Goal: Task Accomplishment & Management: Manage account settings

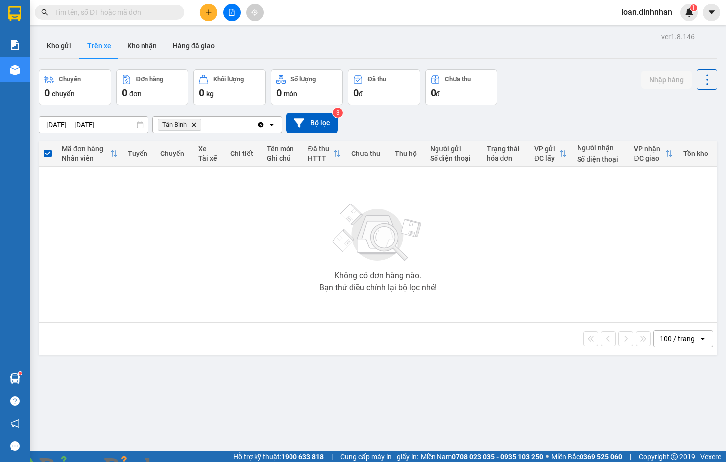
click at [137, 7] on span at bounding box center [110, 12] width 150 height 15
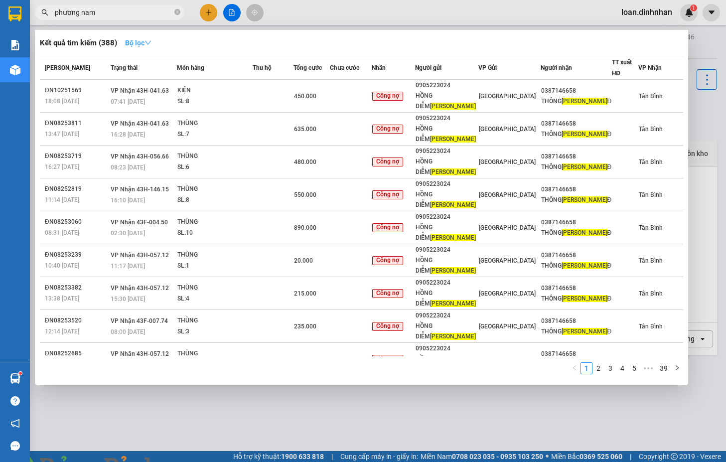
type input "phương nam"
click at [129, 41] on strong "Bộ lọc" at bounding box center [138, 43] width 26 height 8
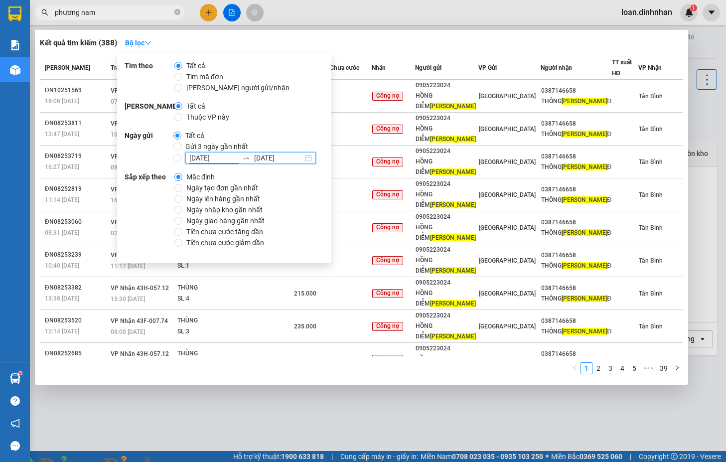
click at [191, 157] on input "[DATE]" at bounding box center [213, 158] width 49 height 11
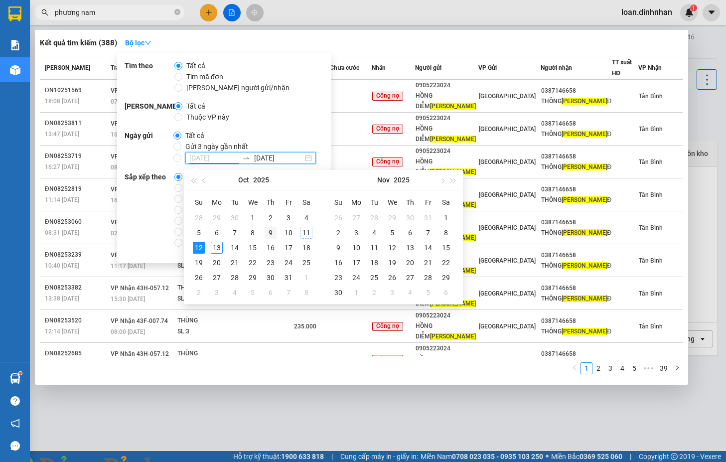
type input "[DATE]"
click at [271, 235] on div "9" at bounding box center [271, 233] width 12 height 12
click at [173, 157] on input "[DATE] [DATE]" at bounding box center [177, 158] width 8 height 8
radio input "true"
radio input "false"
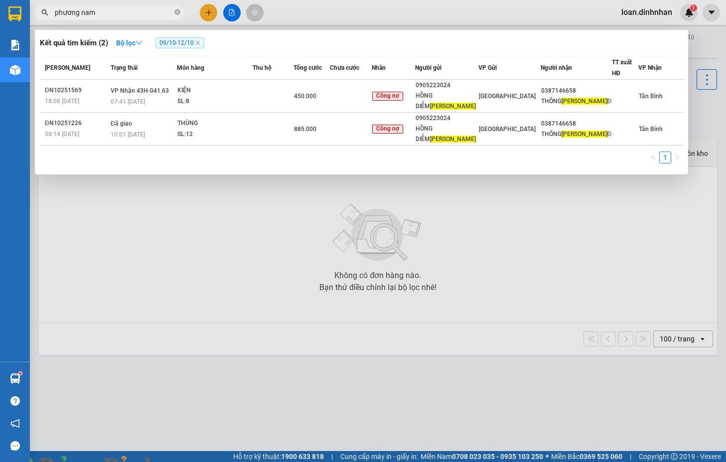
click at [119, 13] on input "phương nam" at bounding box center [114, 12] width 118 height 11
click at [171, 35] on div "Kết quả tìm kiếm ( 2 ) Bộ lọc 09/10 - 12/10" at bounding box center [361, 43] width 643 height 16
click at [168, 39] on span "09/10 - 12/10" at bounding box center [179, 42] width 49 height 11
click at [169, 46] on span "09/10 - 12/10" at bounding box center [179, 42] width 49 height 11
click at [126, 42] on strong "Bộ lọc" at bounding box center [129, 43] width 26 height 8
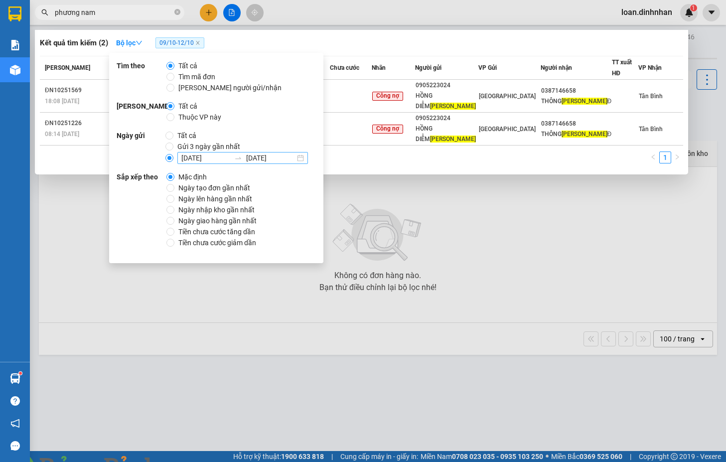
click at [188, 157] on input "[DATE]" at bounding box center [205, 158] width 49 height 11
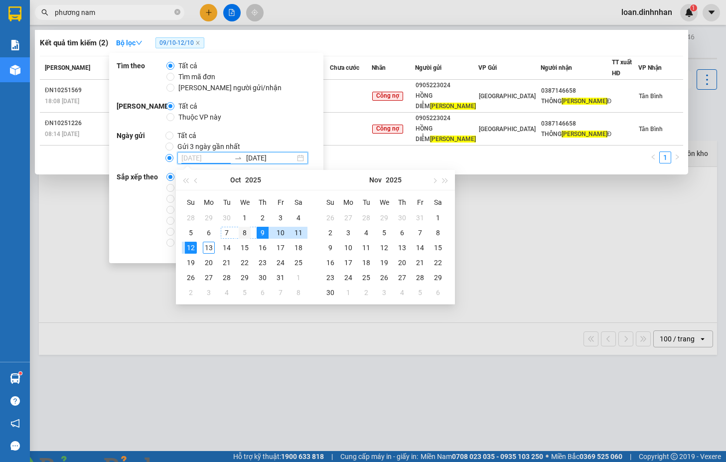
type input "[DATE]"
click at [246, 232] on div "8" at bounding box center [245, 233] width 12 height 12
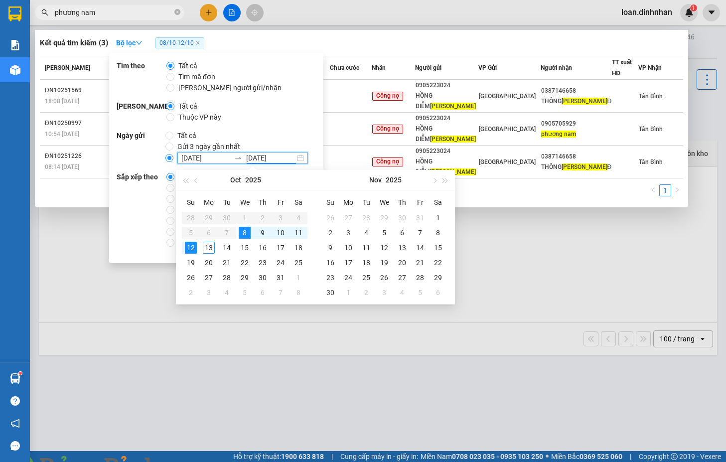
click at [114, 11] on input "phương nam" at bounding box center [114, 12] width 118 height 11
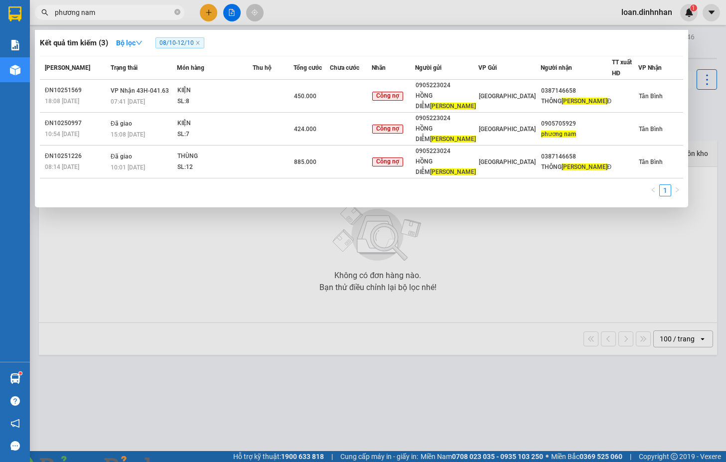
click at [569, 269] on div at bounding box center [363, 231] width 726 height 462
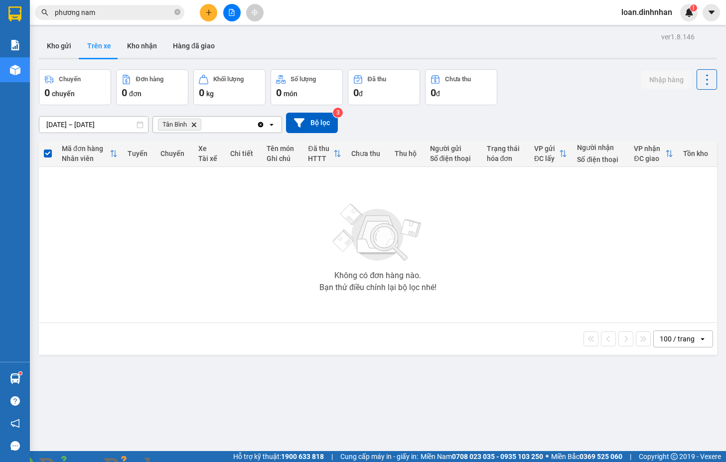
click at [514, 204] on div "Không có đơn hàng nào. Bạn thử điều chỉnh lại bộ lọc nhé!" at bounding box center [378, 245] width 668 height 150
click at [106, 7] on input "phương nam" at bounding box center [114, 12] width 118 height 11
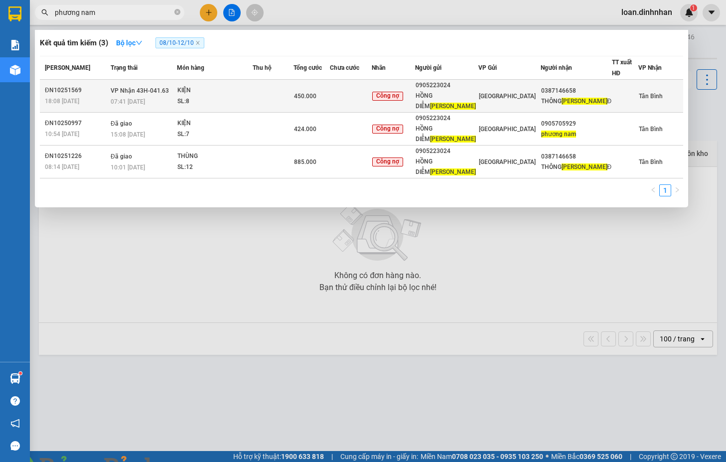
click at [328, 102] on td "450.000" at bounding box center [312, 96] width 36 height 33
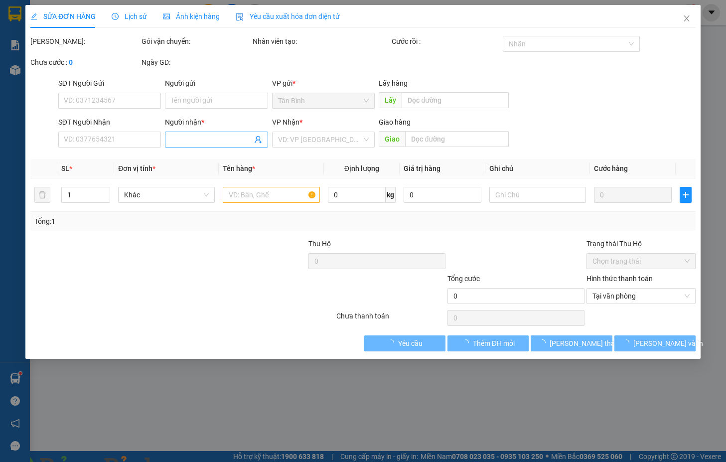
type input "0905223024"
type input "[PERSON_NAME]"
type input "0387146658"
type input "THÔNG PHƯƠNG NAM [PERSON_NAME]"
type input "450.000"
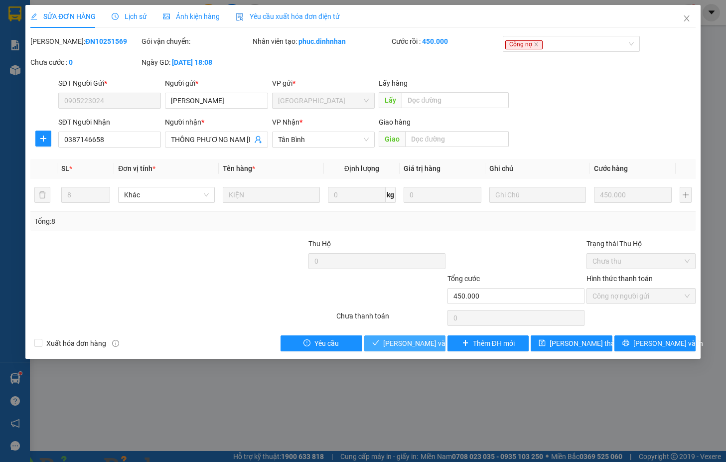
click at [401, 341] on span "[PERSON_NAME] và Giao hàng" at bounding box center [431, 343] width 96 height 11
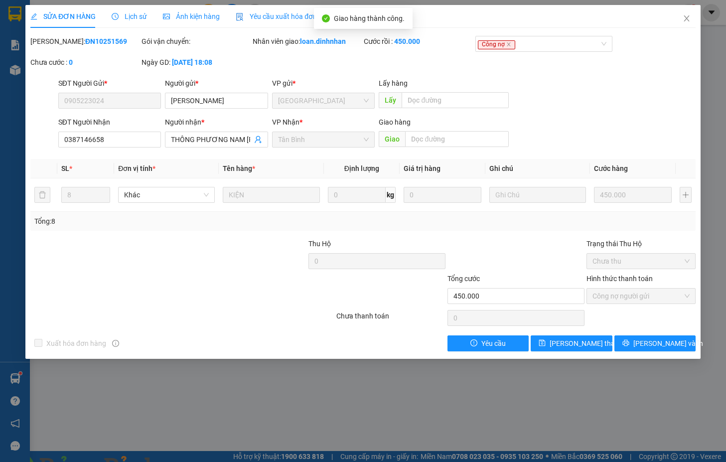
click at [183, 462] on img at bounding box center [180, 468] width 6 height 6
click at [689, 14] on span "Close" at bounding box center [687, 19] width 28 height 28
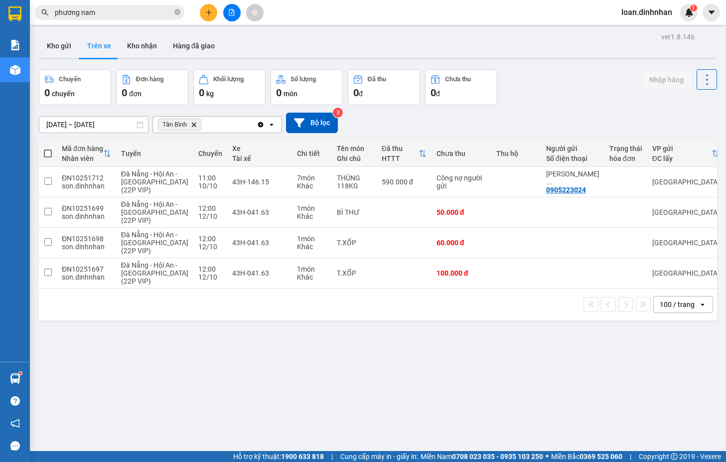
click at [141, 15] on input "phương nam" at bounding box center [114, 12] width 118 height 11
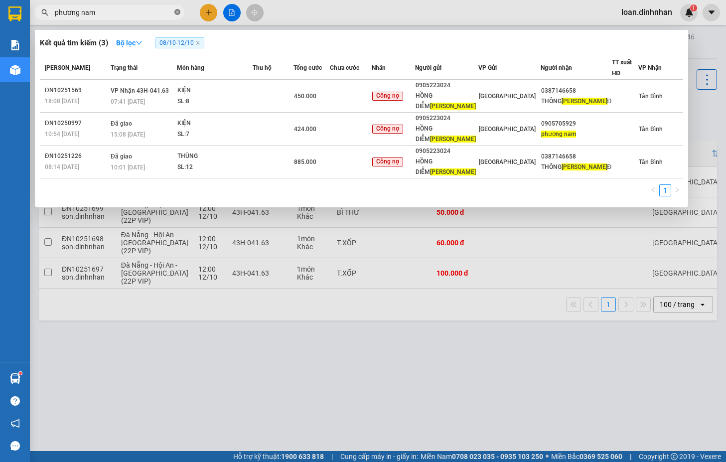
click at [178, 11] on icon "close-circle" at bounding box center [177, 12] width 6 height 6
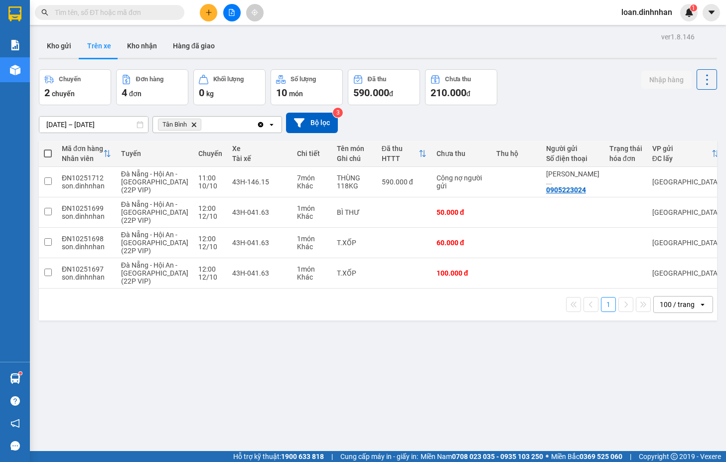
click at [523, 100] on div "Chuyến 2 chuyến Đơn hàng 4 đơn Khối lượng 0 kg Số lượng 10 món Đã thu 590.000 đ…" at bounding box center [378, 87] width 678 height 36
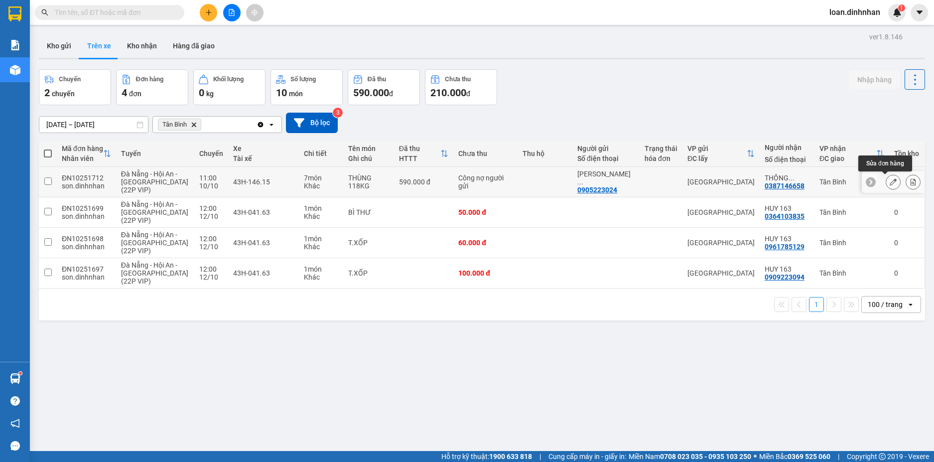
click at [726, 181] on icon at bounding box center [893, 181] width 7 height 7
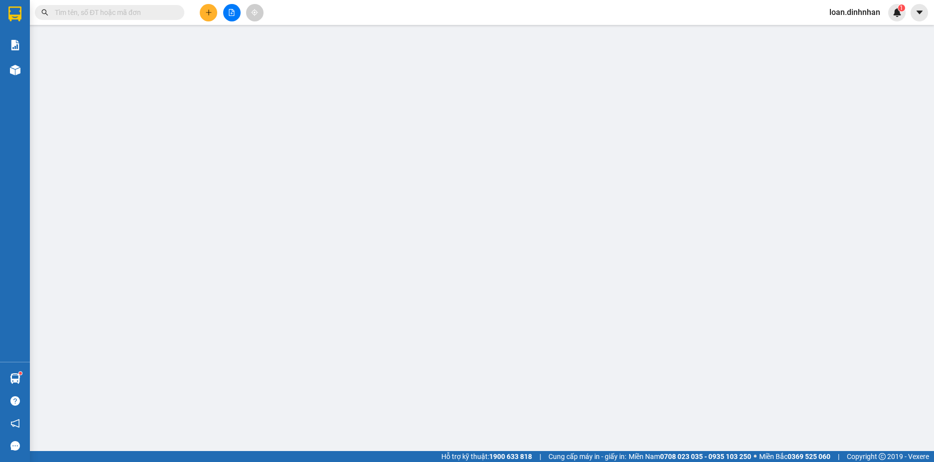
type input "0905223024"
type input "[PERSON_NAME]"
type input "0387146658"
type input "THÔNG PHƯƠNG NAM [PERSON_NAME]"
type input "590.000"
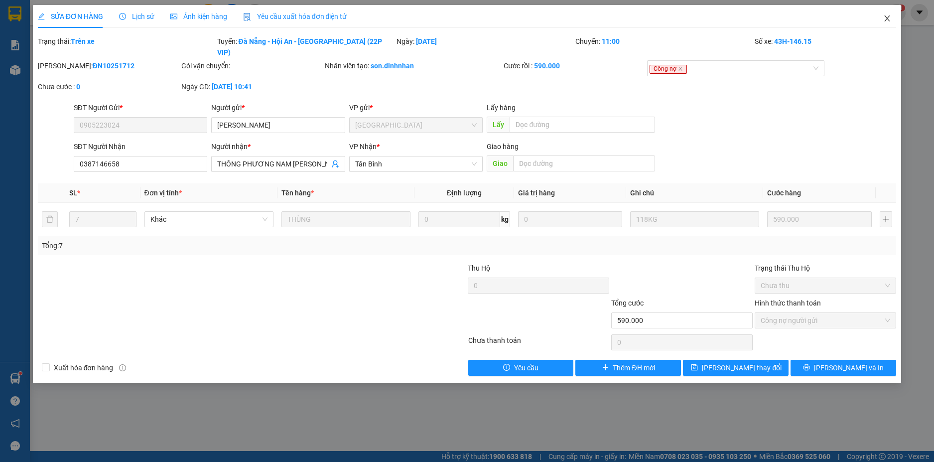
click at [726, 19] on icon "close" at bounding box center [888, 18] width 8 height 8
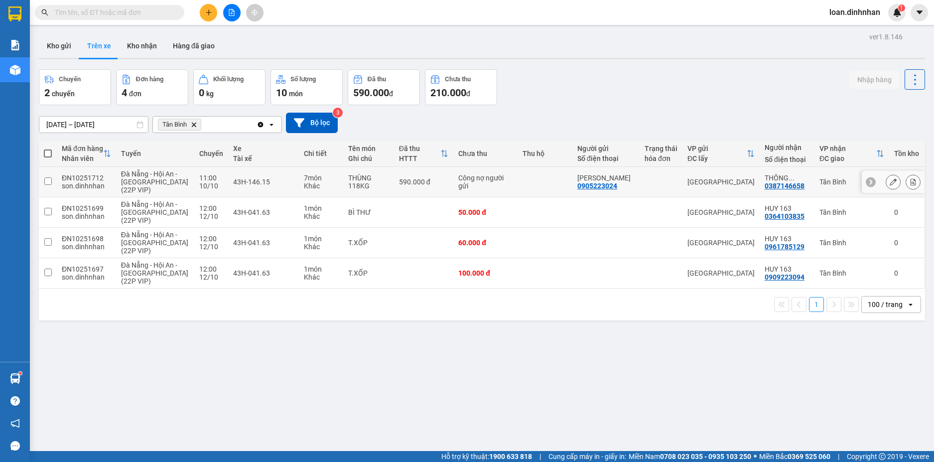
click at [48, 182] on input "checkbox" at bounding box center [47, 180] width 7 height 7
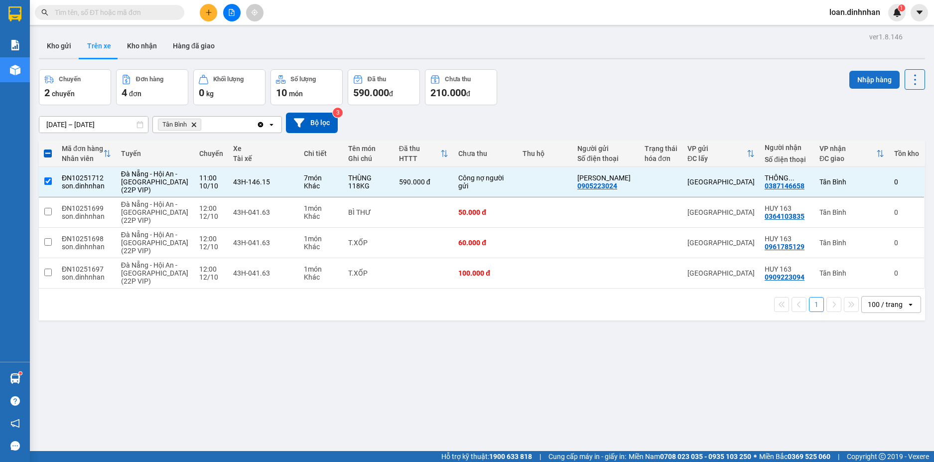
click at [726, 78] on button "Nhập hàng" at bounding box center [875, 80] width 50 height 18
checkbox input "false"
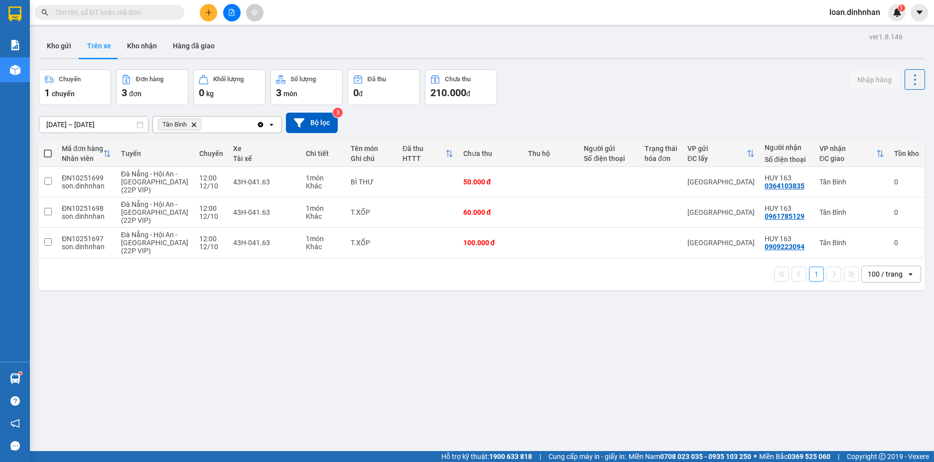
click at [92, 14] on input "text" at bounding box center [114, 12] width 118 height 11
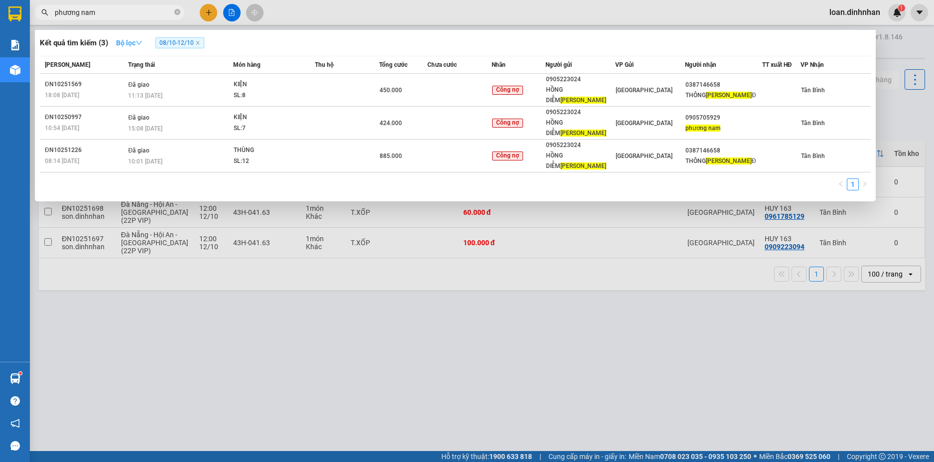
type input "phương nam"
click at [139, 40] on icon "down" at bounding box center [139, 42] width 7 height 7
click at [141, 4] on div at bounding box center [467, 231] width 934 height 462
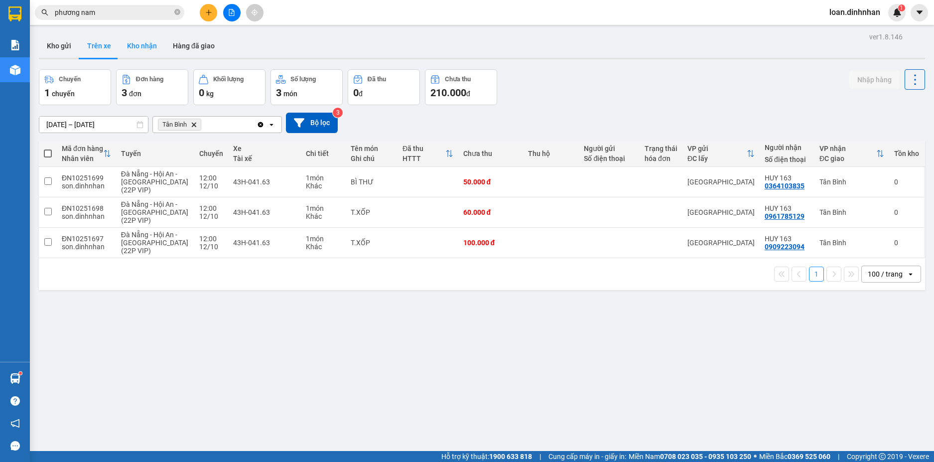
click at [145, 42] on button "Kho nhận" at bounding box center [142, 46] width 46 height 24
type input "[DATE] – [DATE]"
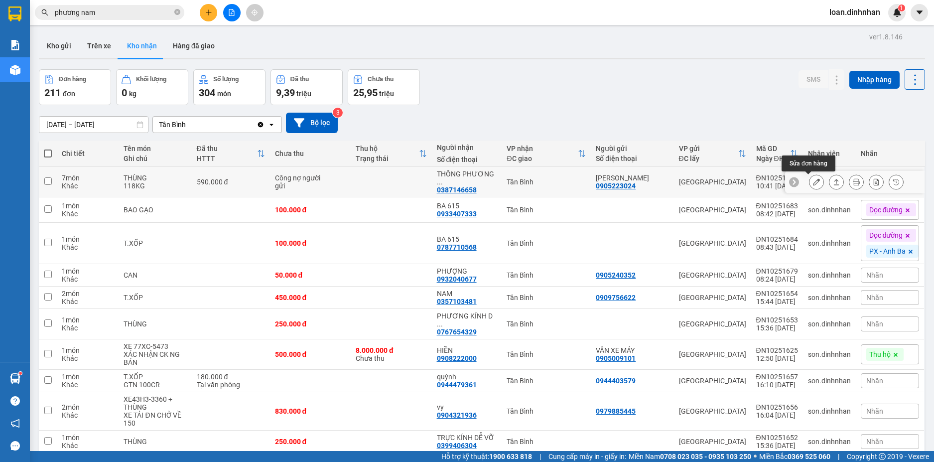
click at [726, 179] on icon at bounding box center [816, 181] width 7 height 7
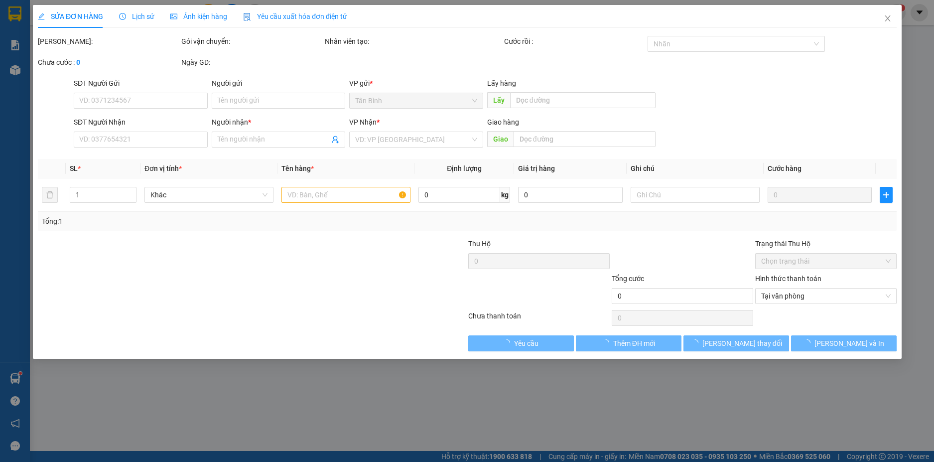
type input "0905223024"
type input "[PERSON_NAME]"
type input "0387146658"
type input "THÔNG PHƯƠNG NAM [PERSON_NAME]"
type input "590.000"
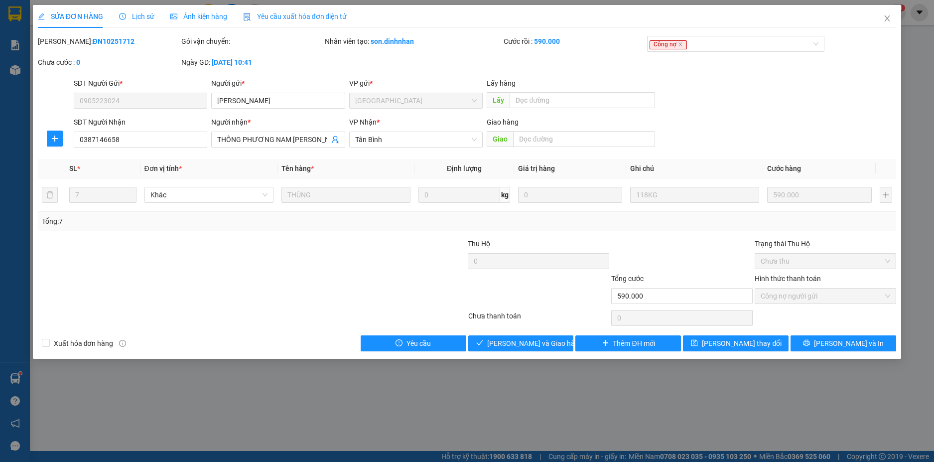
drag, startPoint x: 146, startPoint y: 15, endPoint x: 157, endPoint y: 17, distance: 11.6
click at [146, 15] on span "Lịch sử" at bounding box center [136, 16] width 35 height 8
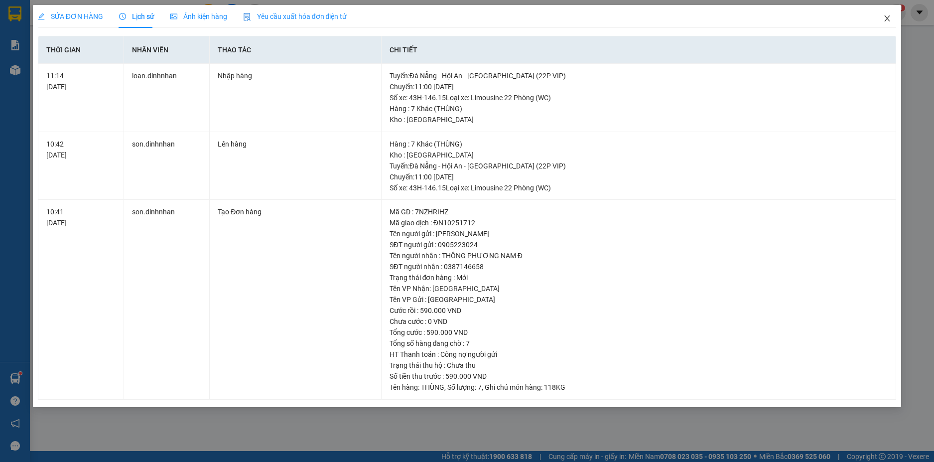
click at [726, 15] on icon "close" at bounding box center [888, 18] width 8 height 8
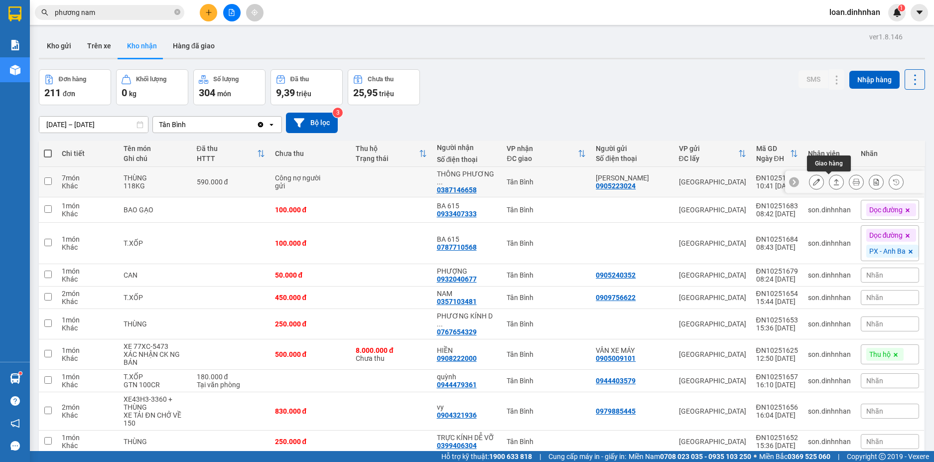
click at [726, 183] on icon at bounding box center [836, 181] width 7 height 7
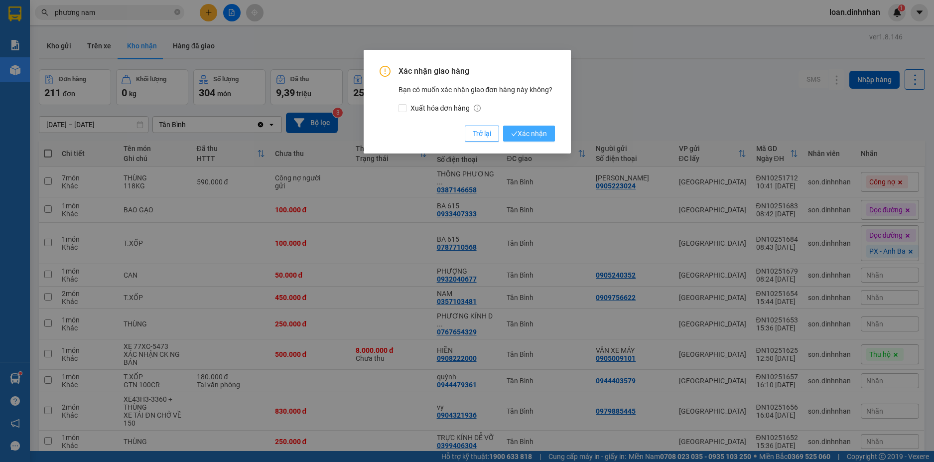
click at [547, 133] on button "Xác nhận" at bounding box center [529, 134] width 52 height 16
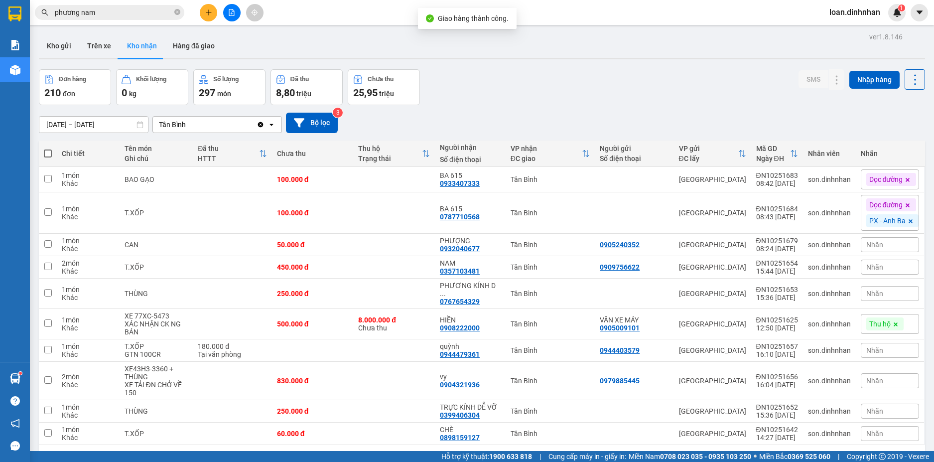
click at [124, 10] on input "phương nam" at bounding box center [114, 12] width 118 height 11
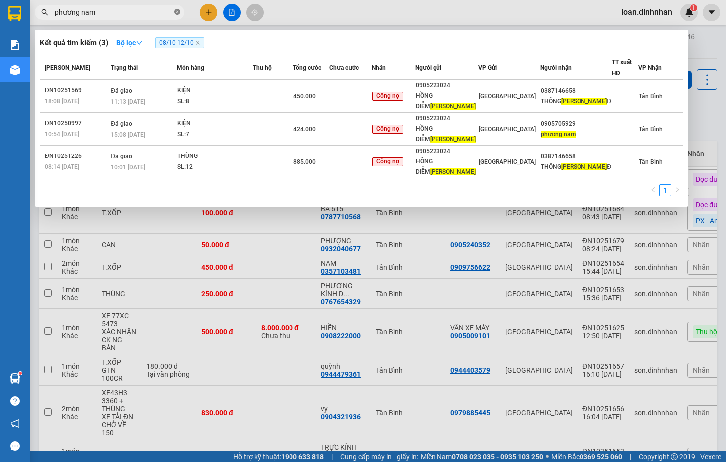
click at [179, 12] on icon "close-circle" at bounding box center [177, 12] width 6 height 6
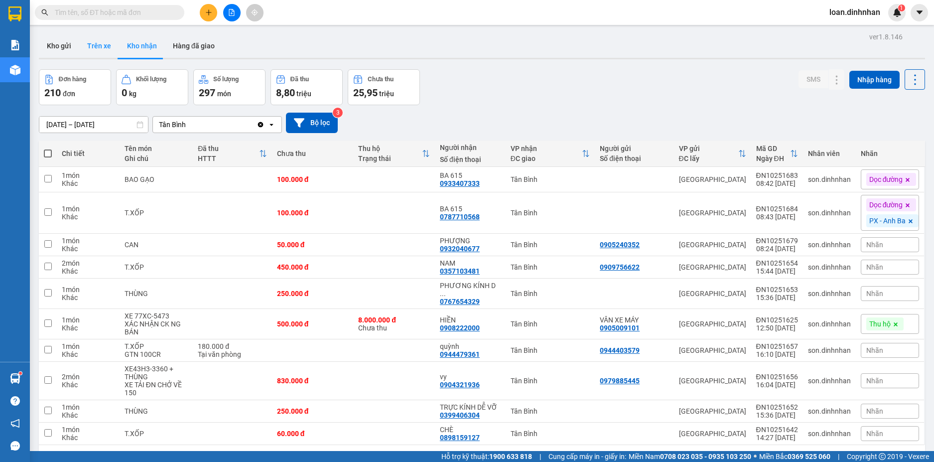
click at [86, 45] on button "Trên xe" at bounding box center [99, 46] width 40 height 24
type input "[DATE] – [DATE]"
